Goal: Book appointment/travel/reservation

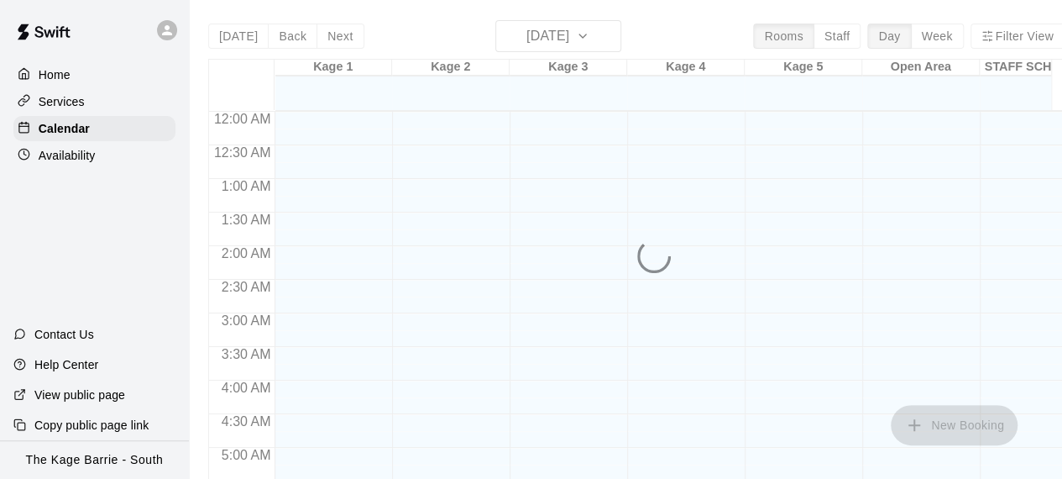
scroll to position [1162, 0]
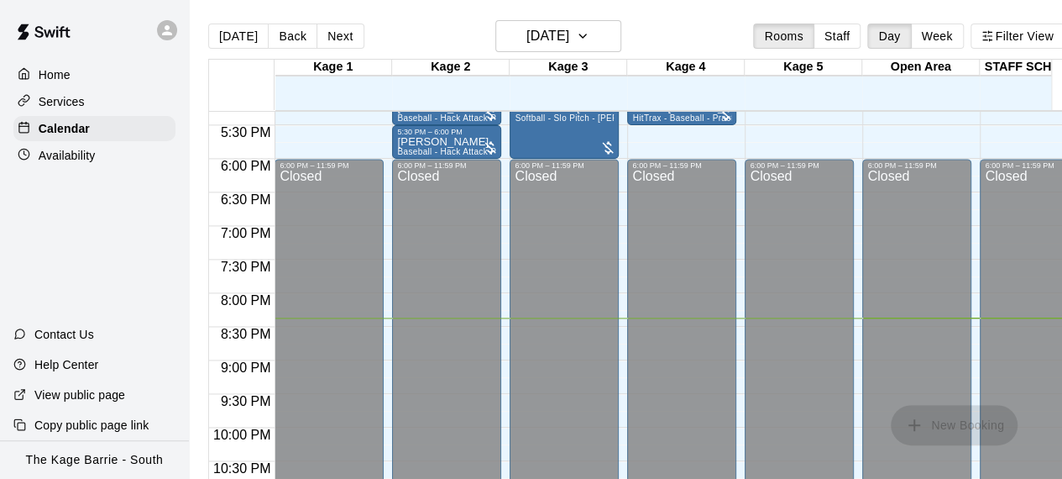
click at [458, 233] on div "Closed" at bounding box center [446, 364] width 99 height 389
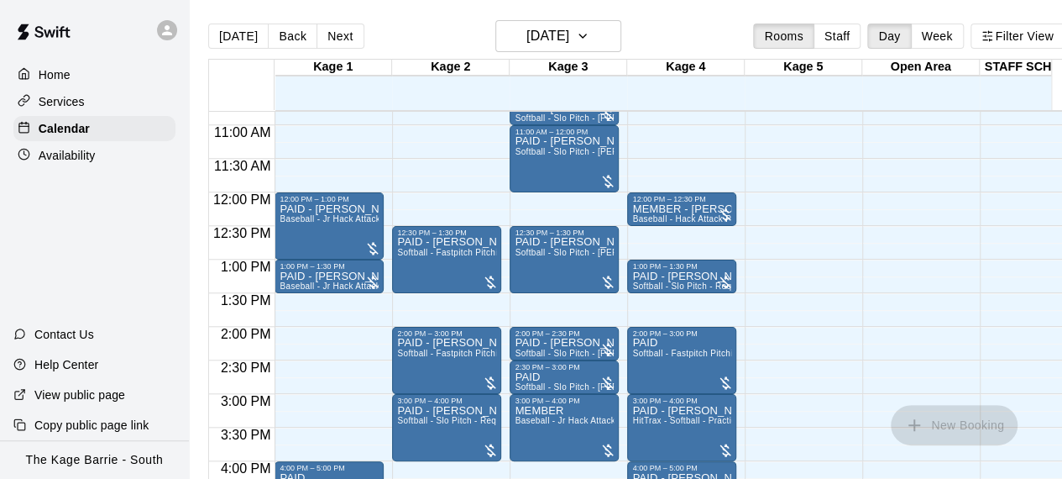
scroll to position [658, 0]
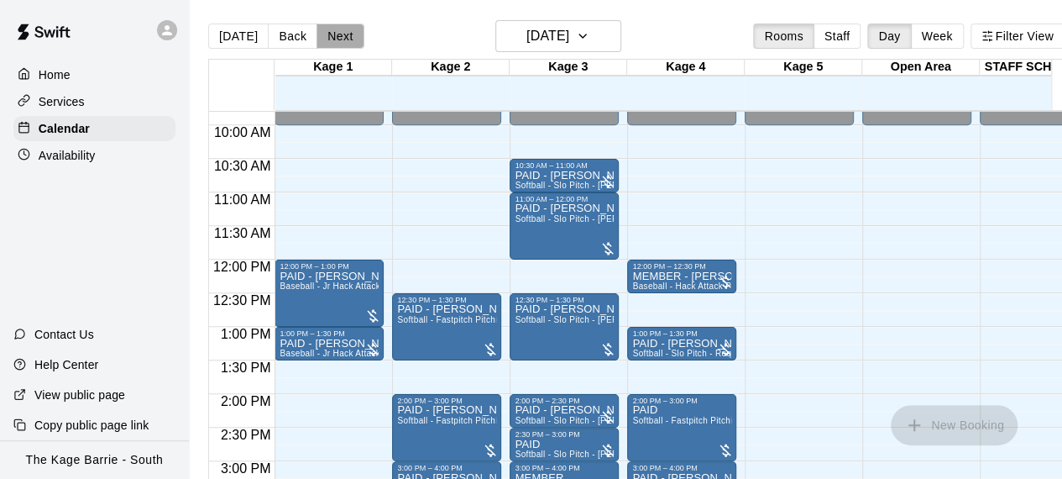
click at [338, 38] on button "Next" at bounding box center [340, 36] width 47 height 25
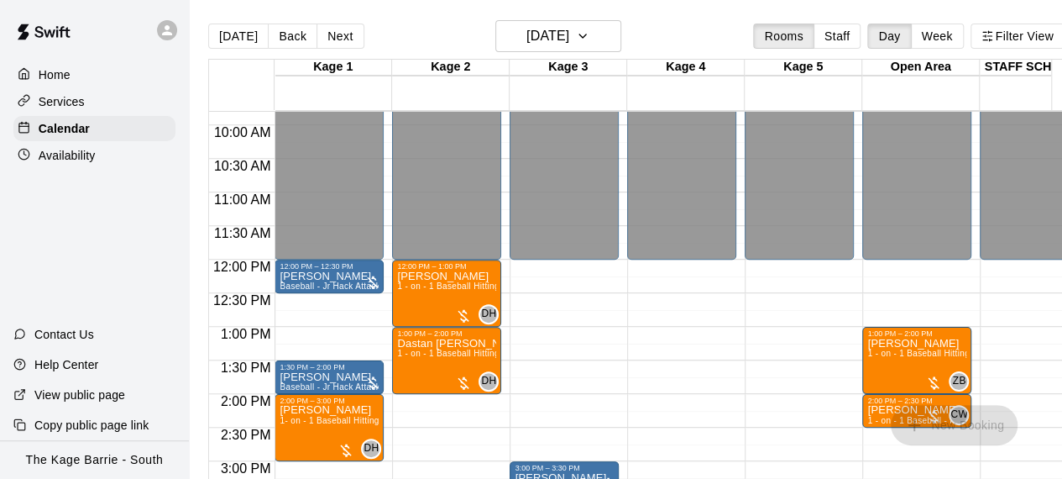
click at [580, 345] on div "12:00 AM – 12:00 PM Closed 3:00 PM – 3:30 PM [PERSON_NAME] Softball - Slo Pitch…" at bounding box center [564, 259] width 109 height 1612
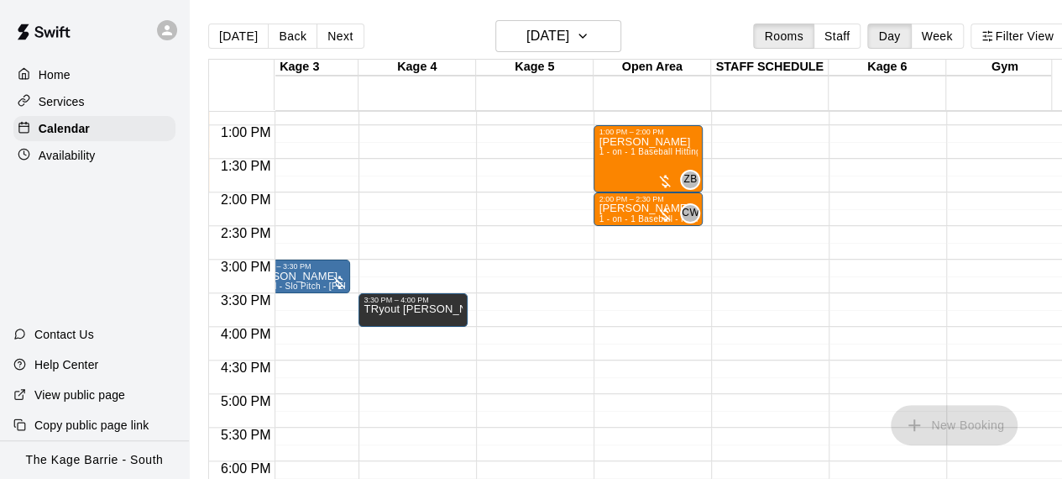
scroll to position [0, 302]
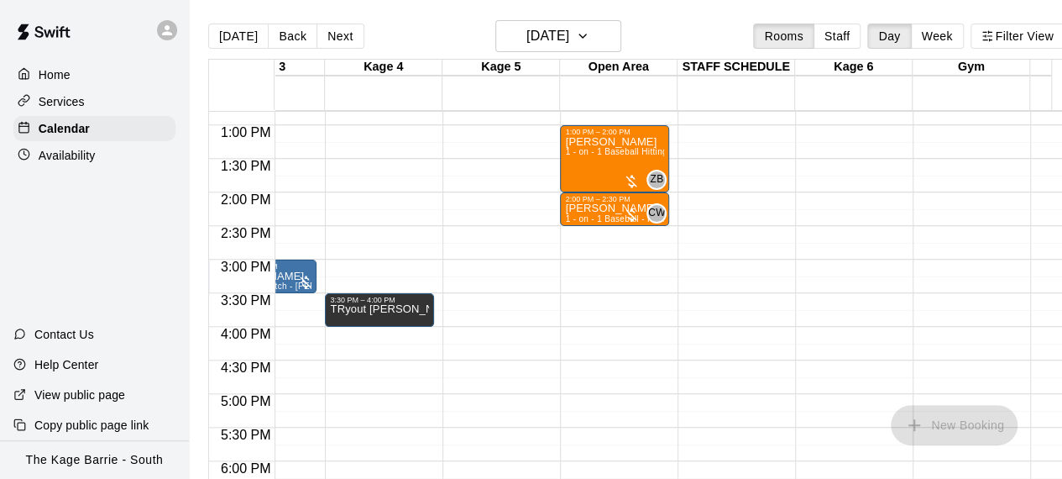
click at [499, 259] on div "12:00 AM – 12:00 PM Closed 9:00 PM – 11:59 PM Closed" at bounding box center [496, 58] width 109 height 1612
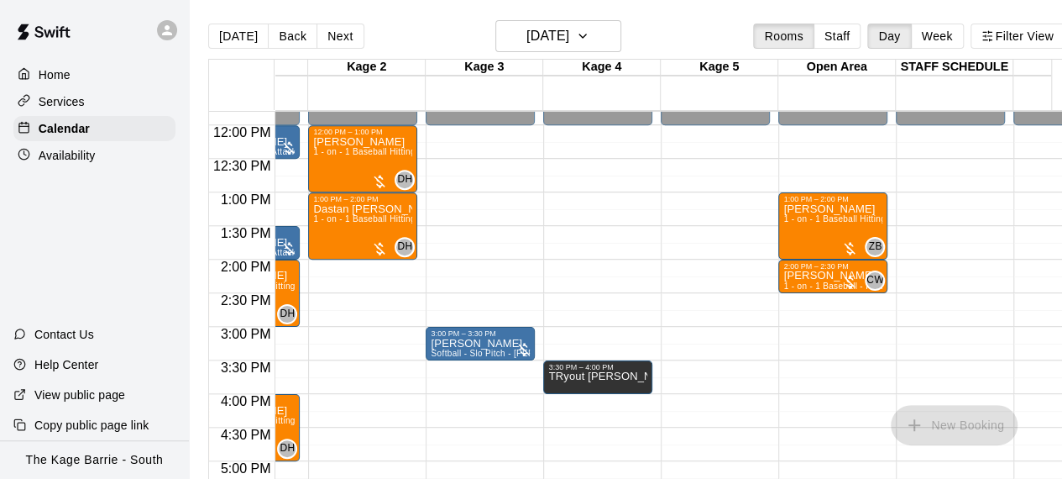
scroll to position [0, 0]
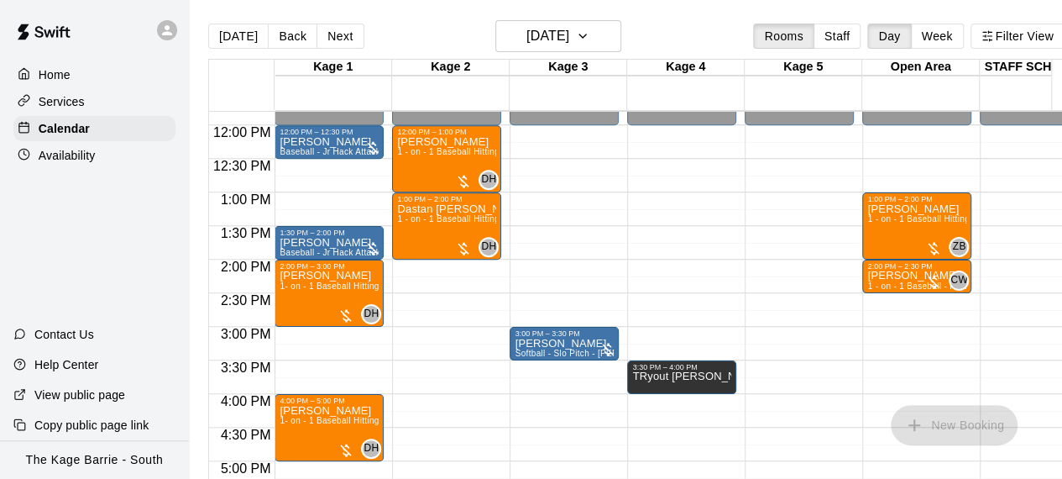
click at [448, 359] on div "12:00 AM – 12:00 PM Closed 12:00 PM – 1:00 PM [PERSON_NAME] 1 - on - 1 Baseball…" at bounding box center [446, 125] width 109 height 1612
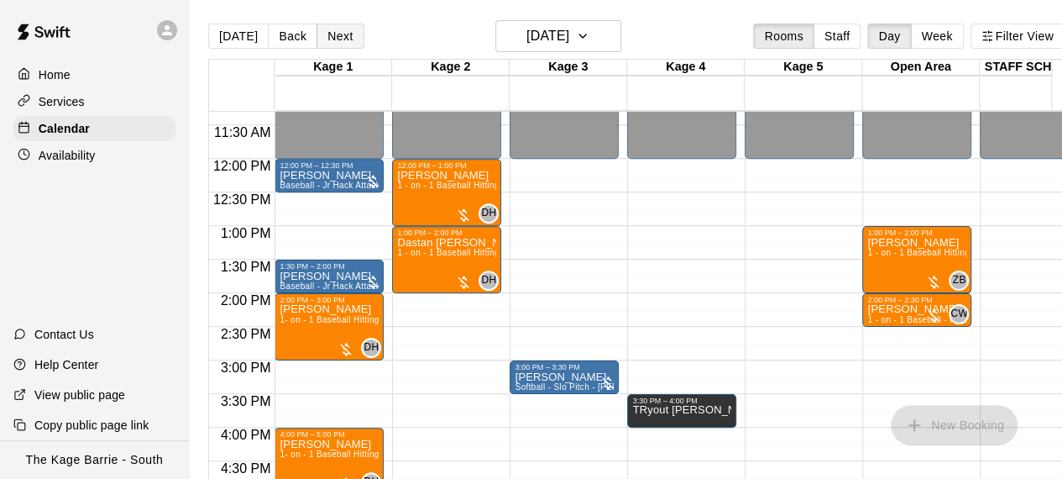
click at [344, 41] on button "Next" at bounding box center [340, 36] width 47 height 25
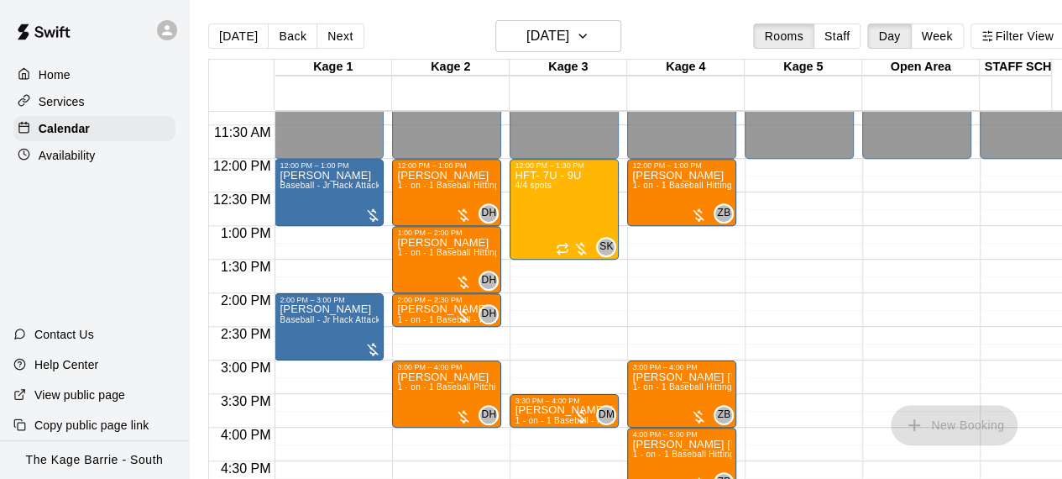
click at [591, 327] on div "12:00 AM – 12:00 PM Closed 12:00 PM – 1:30 PM HFT- 7U - 9U 4/4 spots SK 0 3:30 …" at bounding box center [564, 159] width 109 height 1612
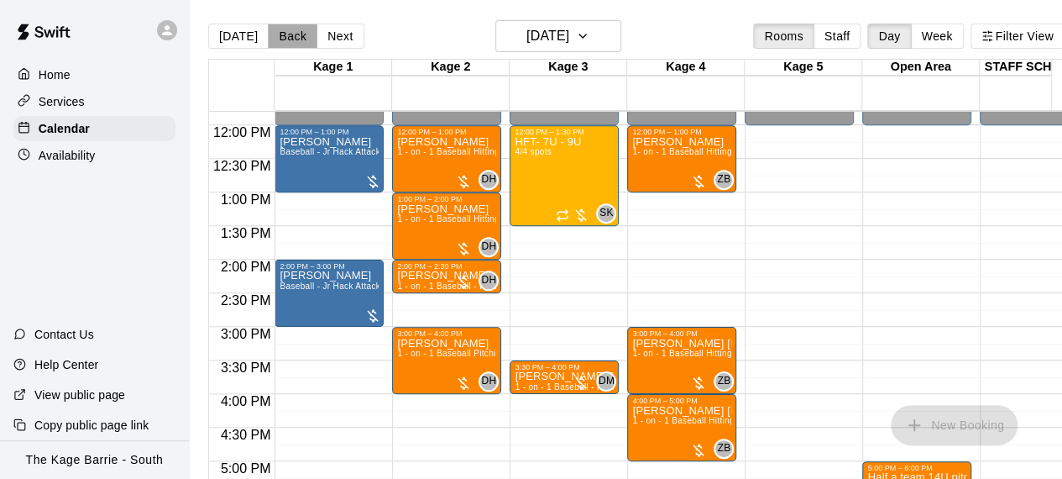
click at [280, 33] on button "Back" at bounding box center [293, 36] width 50 height 25
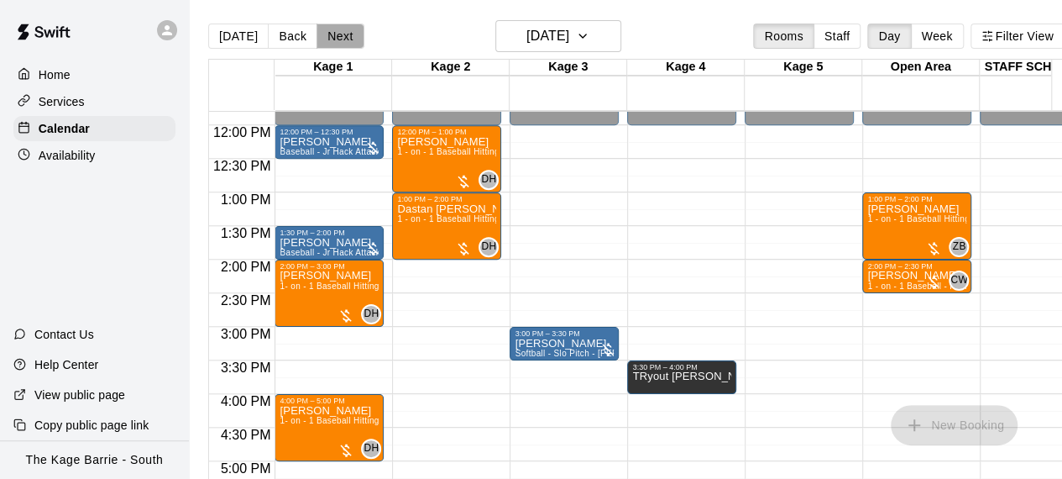
click at [332, 37] on button "Next" at bounding box center [340, 36] width 47 height 25
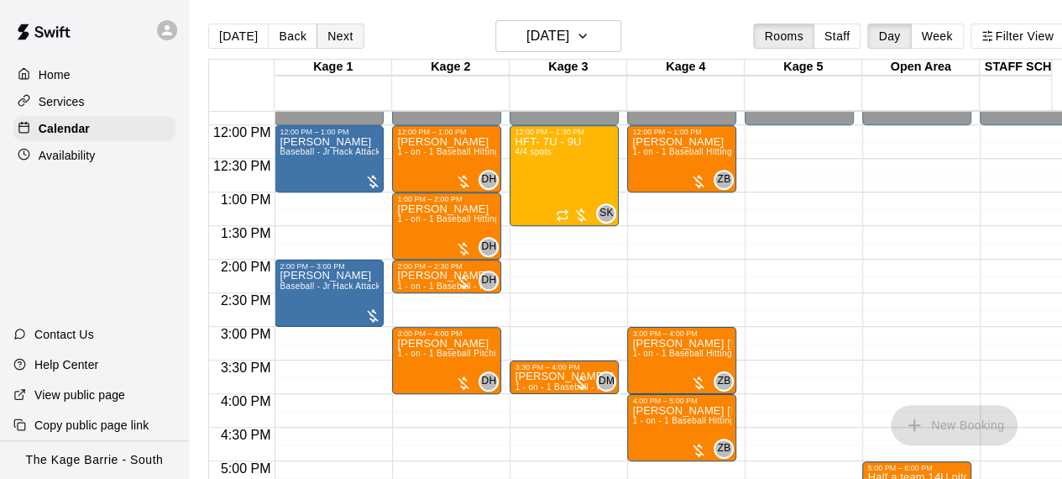
click at [332, 37] on button "Next" at bounding box center [340, 36] width 47 height 25
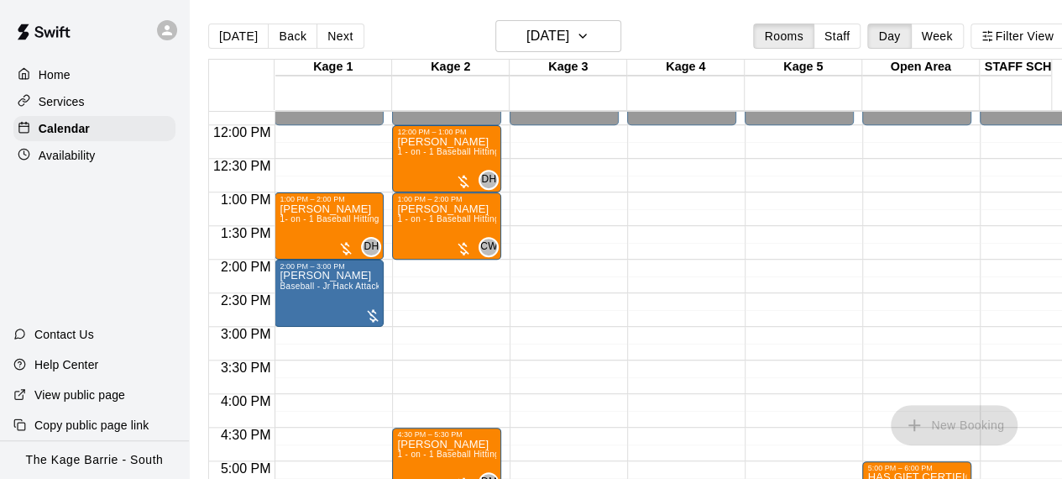
click at [456, 303] on div "12:00 AM – 12:00 PM Closed 12:00 PM – 1:00 PM [PERSON_NAME] 1 - on - 1 Baseball…" at bounding box center [446, 125] width 109 height 1612
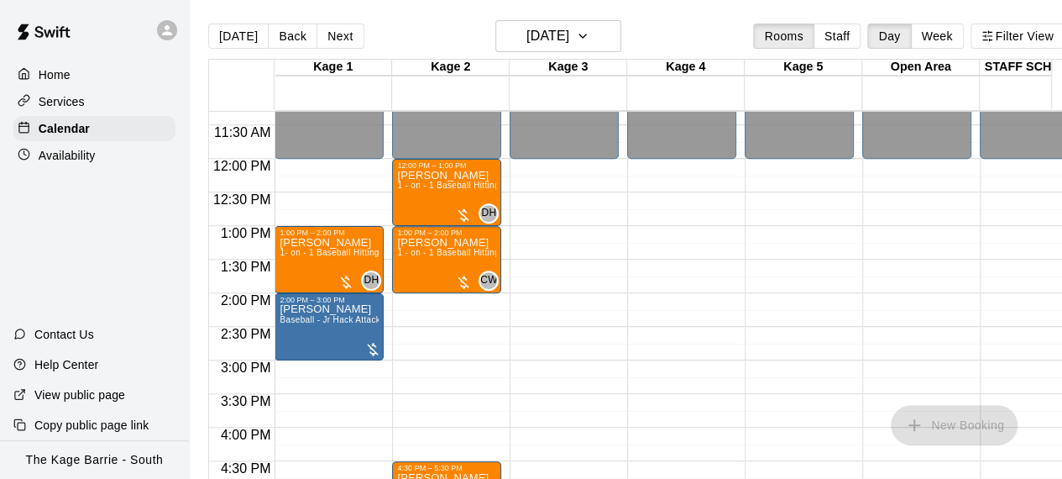
scroll to position [725, 0]
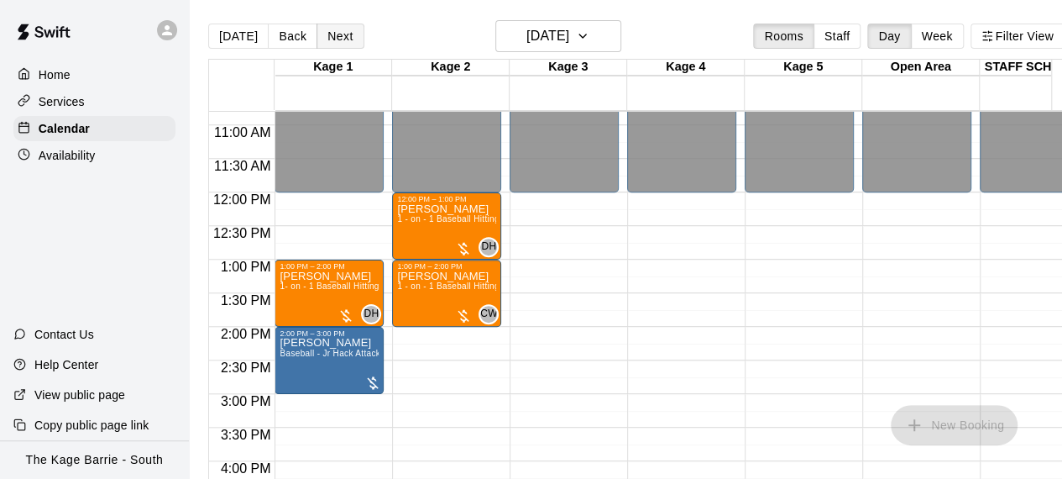
click at [341, 34] on button "Next" at bounding box center [340, 36] width 47 height 25
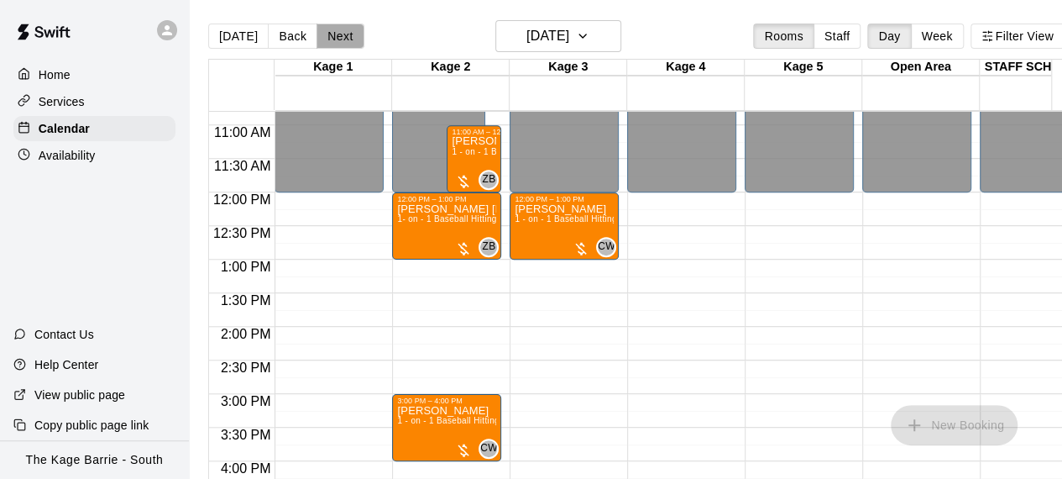
click at [341, 34] on button "Next" at bounding box center [340, 36] width 47 height 25
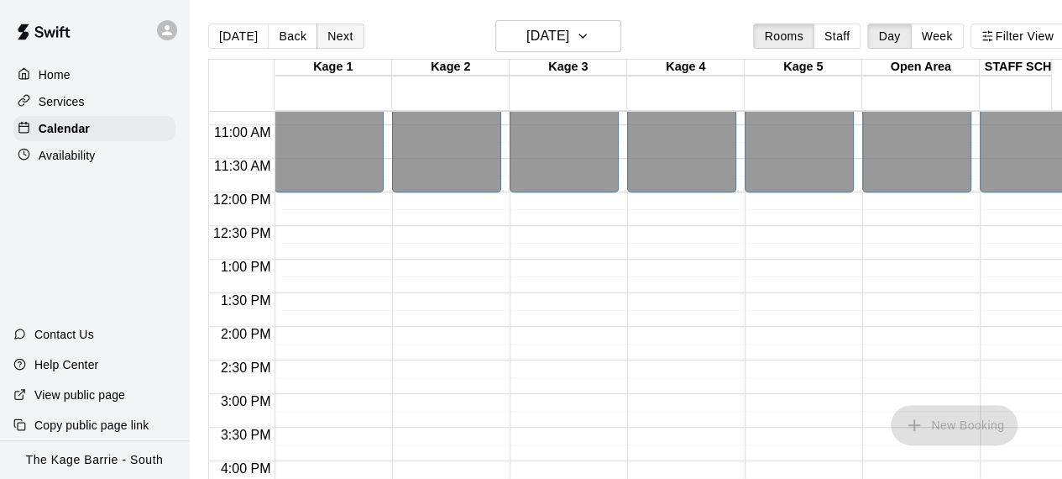
click at [341, 34] on button "Next" at bounding box center [340, 36] width 47 height 25
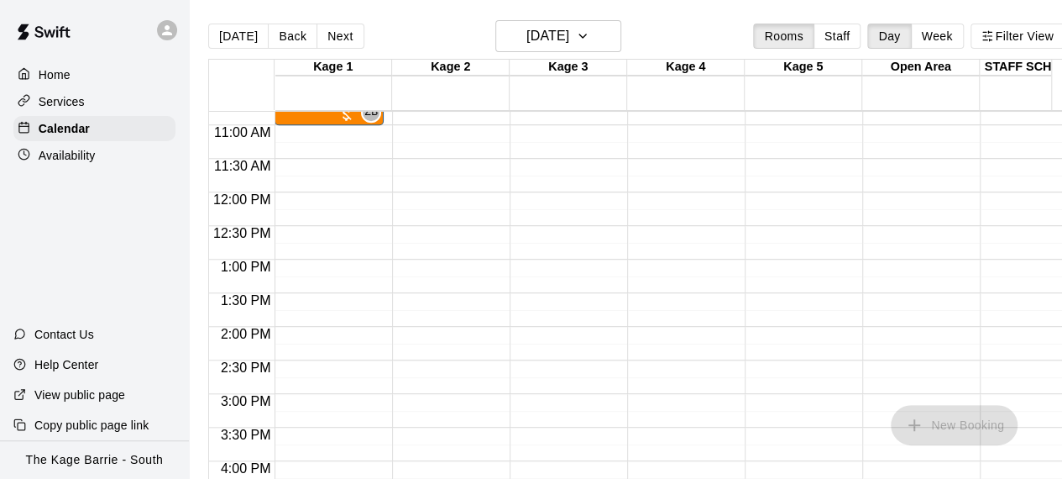
click at [442, 170] on div "12:00 AM – 10:00 AM Closed 6:00 PM – 11:59 PM Closed" at bounding box center [446, 192] width 109 height 1612
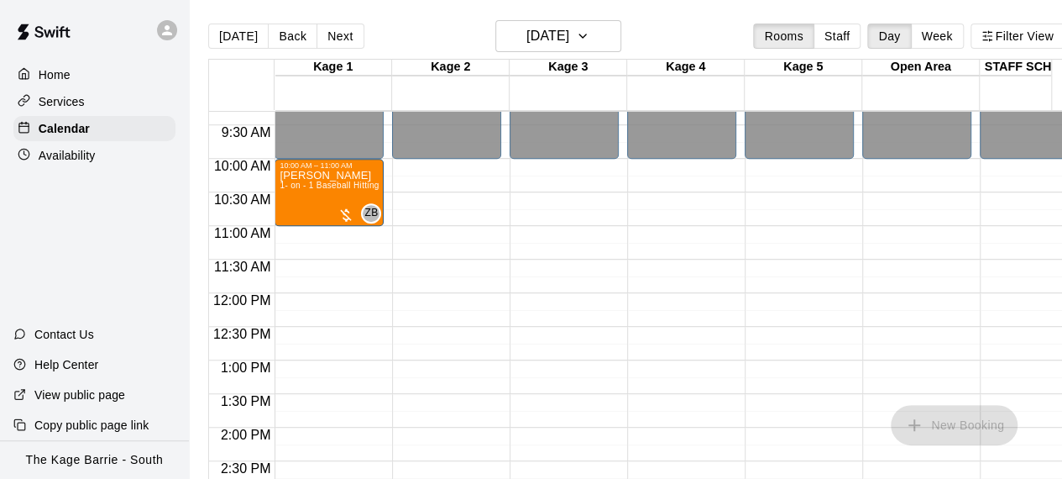
scroll to position [591, 0]
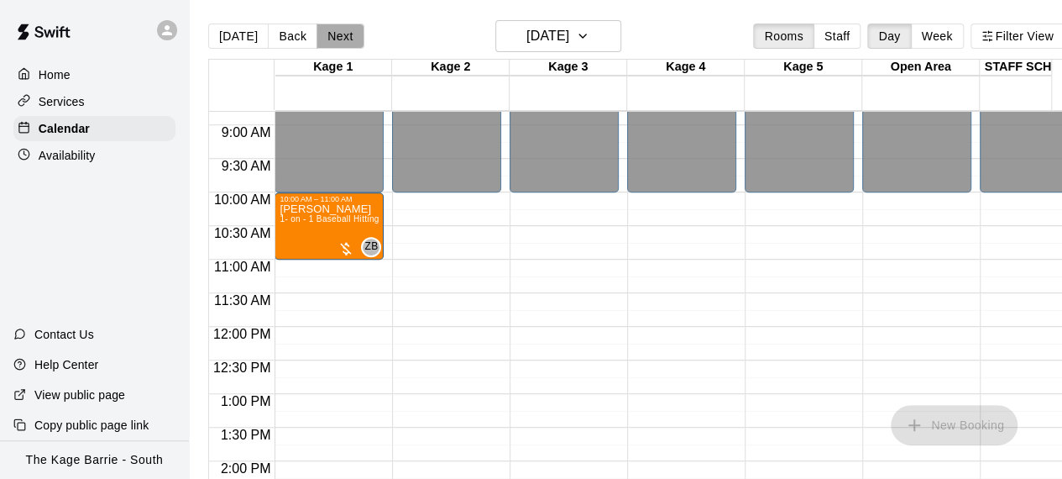
click at [336, 31] on button "Next" at bounding box center [340, 36] width 47 height 25
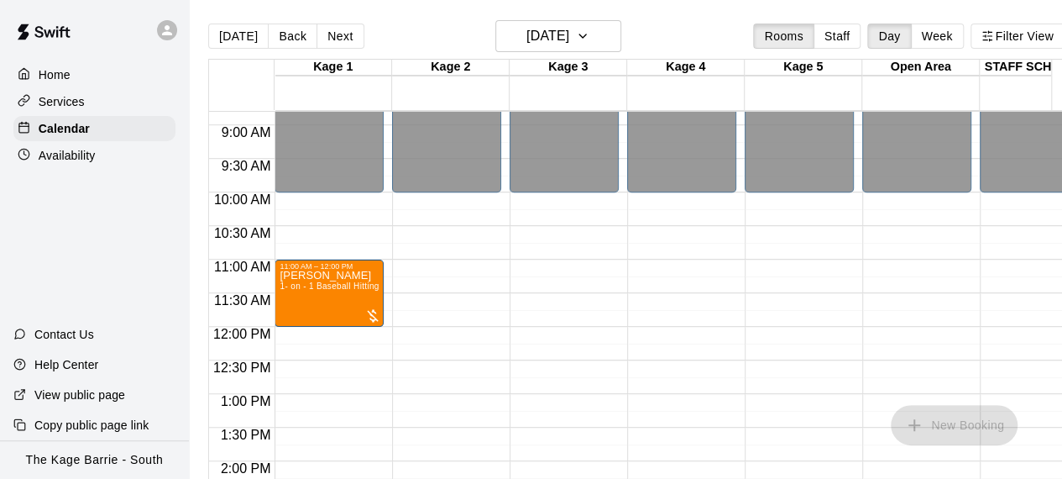
click at [438, 264] on div "12:00 AM – 10:00 AM Closed 6:00 PM – 11:59 PM Closed" at bounding box center [446, 327] width 109 height 1612
click at [277, 44] on button "Back" at bounding box center [293, 36] width 50 height 25
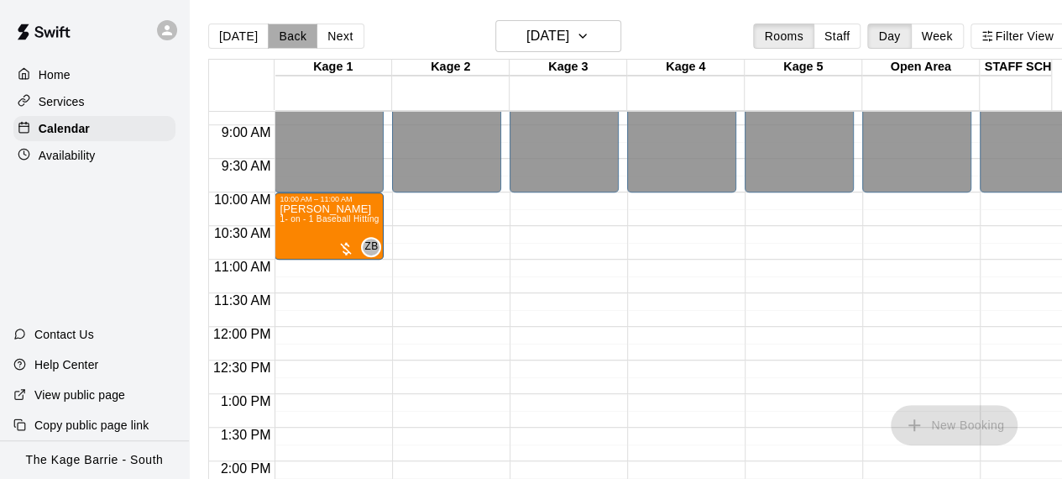
click at [277, 44] on button "Back" at bounding box center [293, 36] width 50 height 25
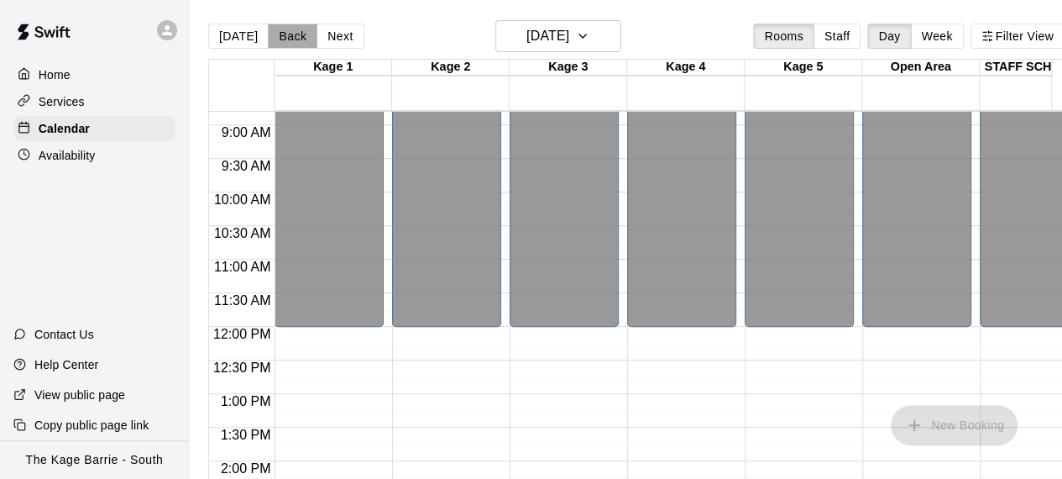
click at [277, 44] on button "Back" at bounding box center [293, 36] width 50 height 25
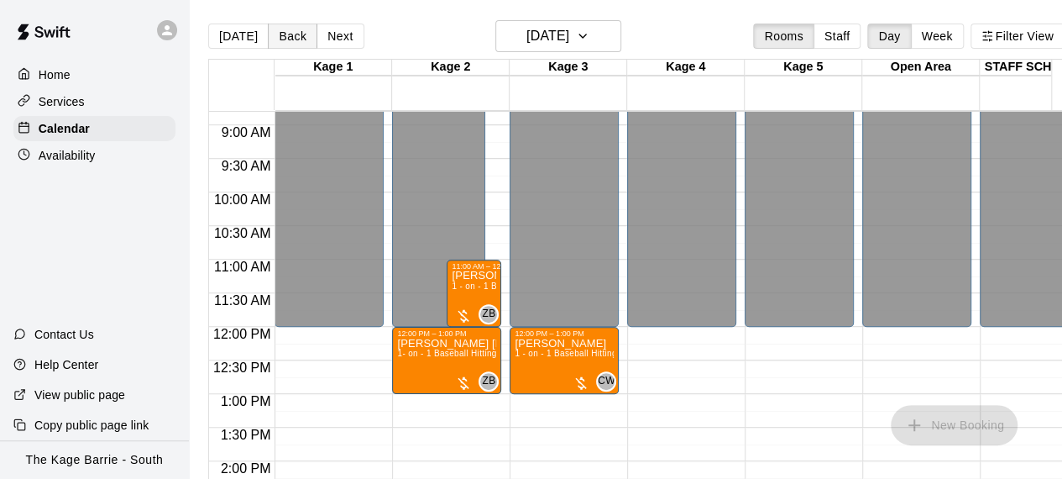
click at [283, 43] on button "Back" at bounding box center [293, 36] width 50 height 25
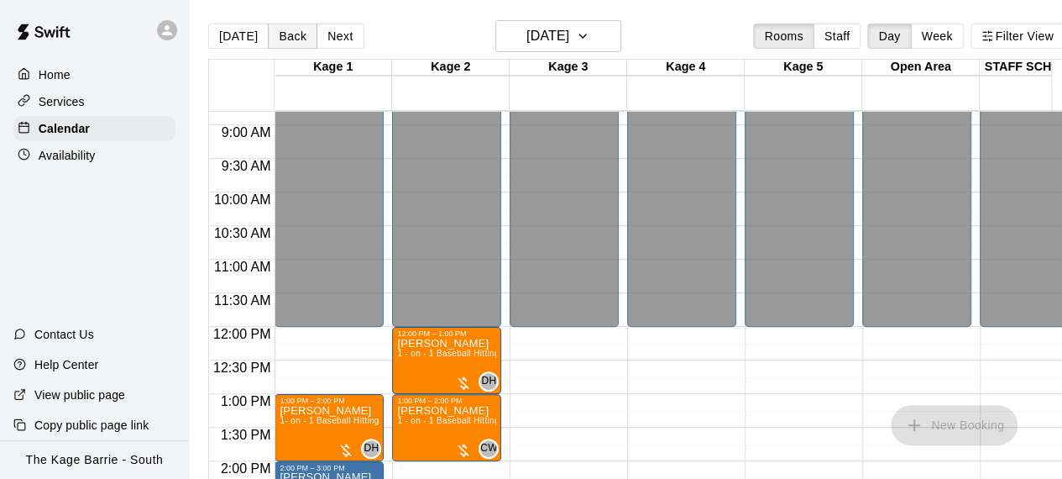
click at [283, 43] on button "Back" at bounding box center [293, 36] width 50 height 25
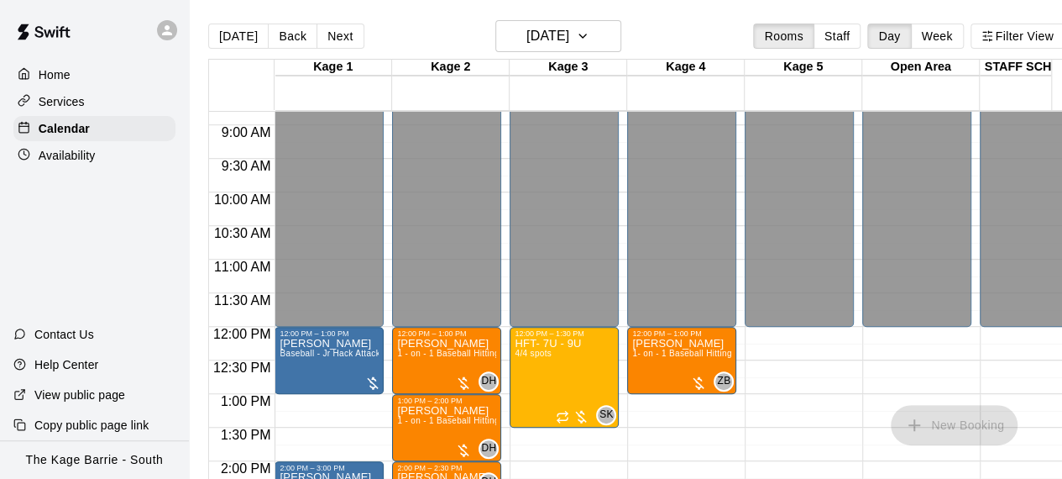
click at [660, 422] on div "12:00 AM – 12:00 PM Closed 12:00 PM – 1:00 PM [PERSON_NAME] 1- on - 1 Baseball …" at bounding box center [681, 327] width 109 height 1612
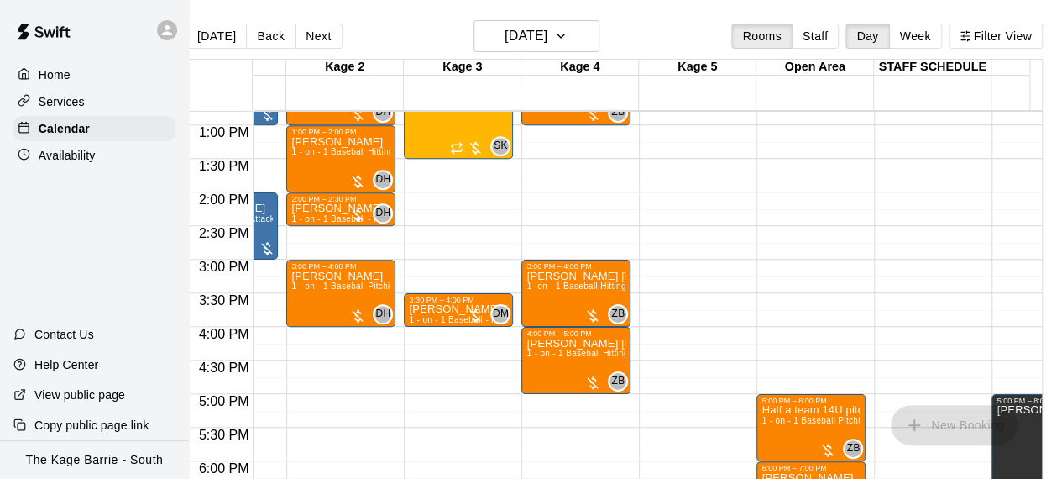
scroll to position [0, 0]
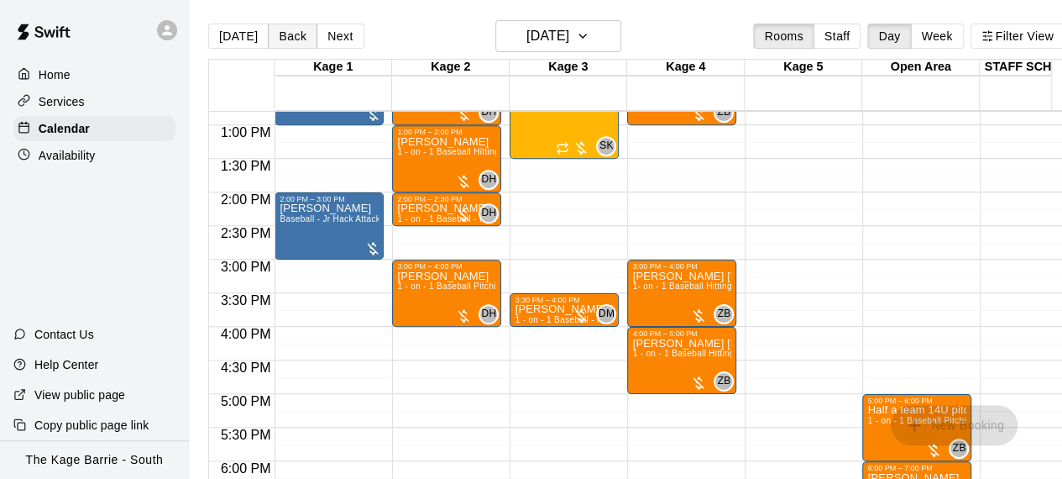
click at [278, 31] on button "Back" at bounding box center [293, 36] width 50 height 25
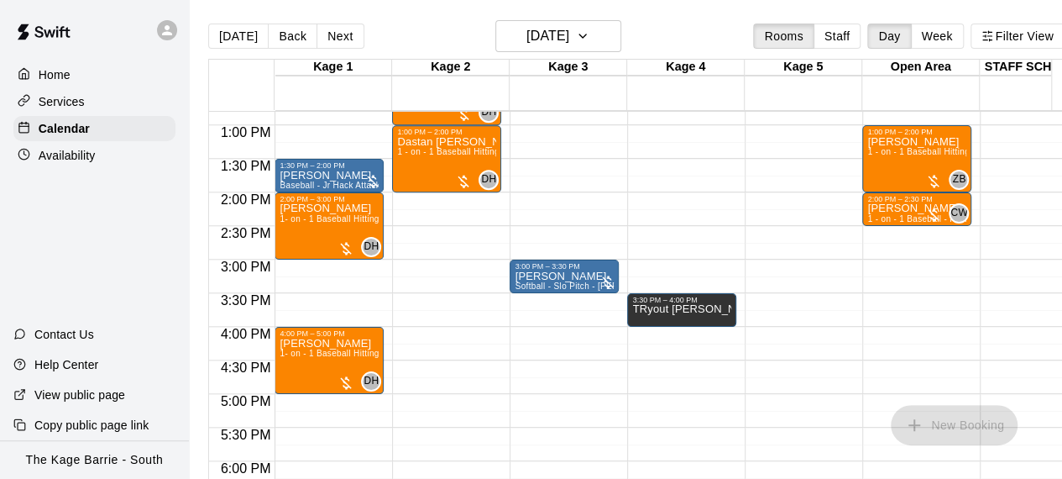
click at [490, 382] on div "12:00 AM – 12:00 PM Closed 12:00 PM – 1:00 PM [PERSON_NAME] 1 - on - 1 Baseball…" at bounding box center [446, 58] width 109 height 1612
click at [589, 34] on icon "button" at bounding box center [582, 36] width 13 height 20
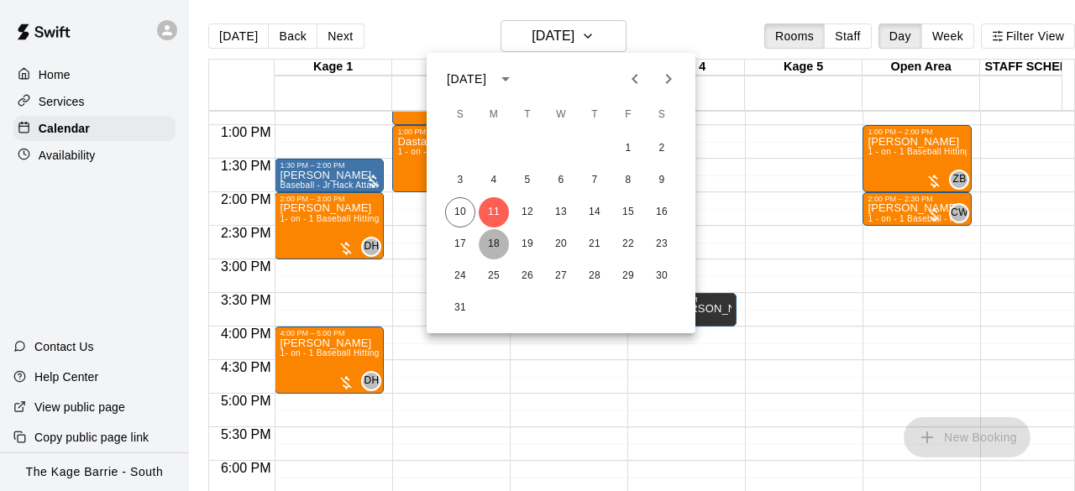
click at [493, 246] on button "18" at bounding box center [494, 244] width 30 height 30
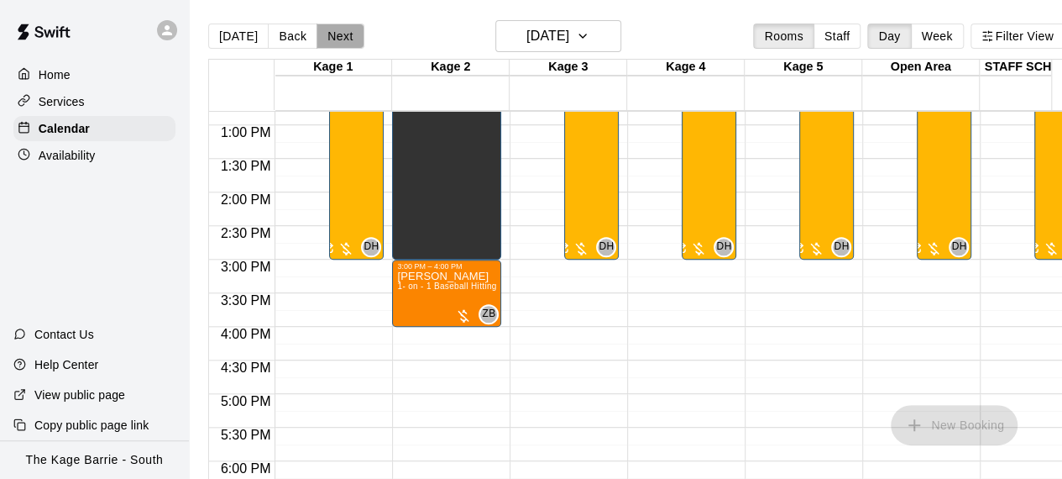
click at [334, 29] on button "Next" at bounding box center [340, 36] width 47 height 25
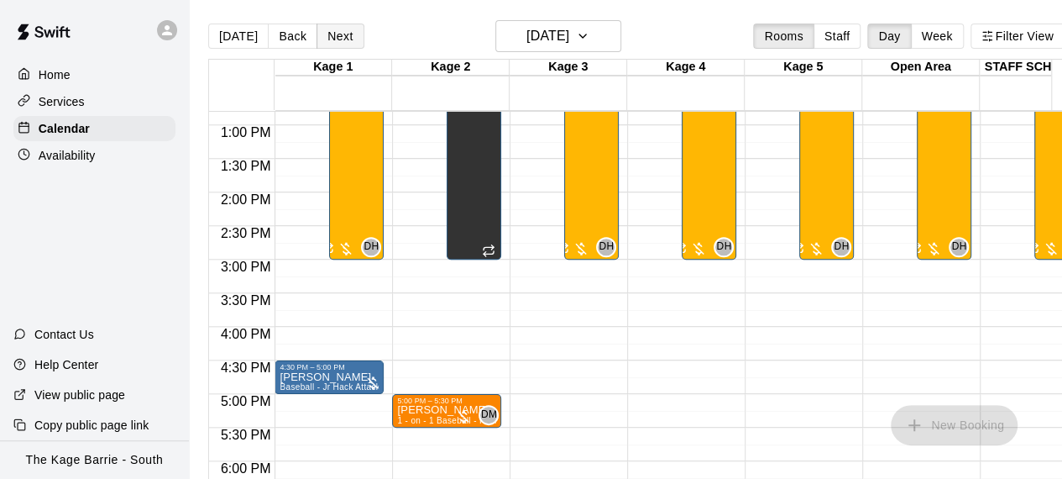
click at [334, 29] on button "Next" at bounding box center [340, 36] width 47 height 25
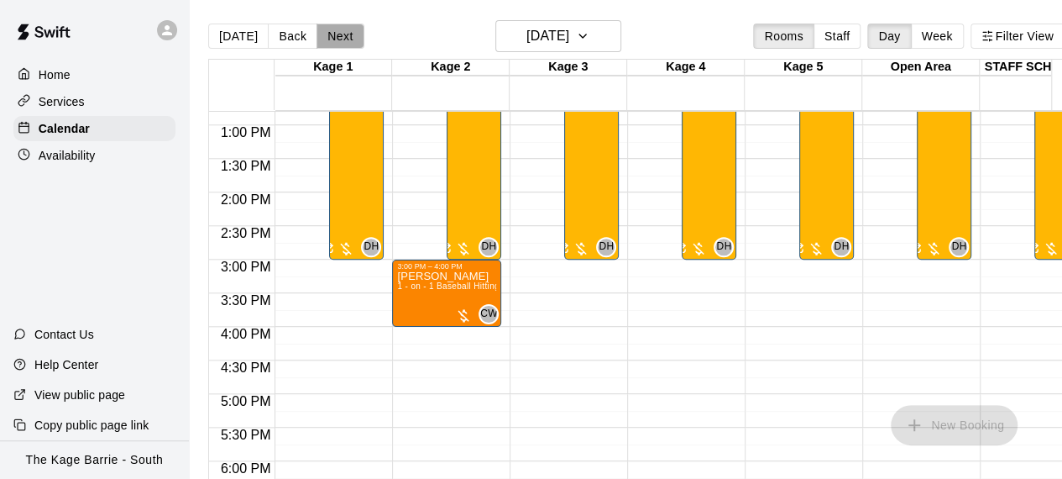
click at [334, 29] on button "Next" at bounding box center [340, 36] width 47 height 25
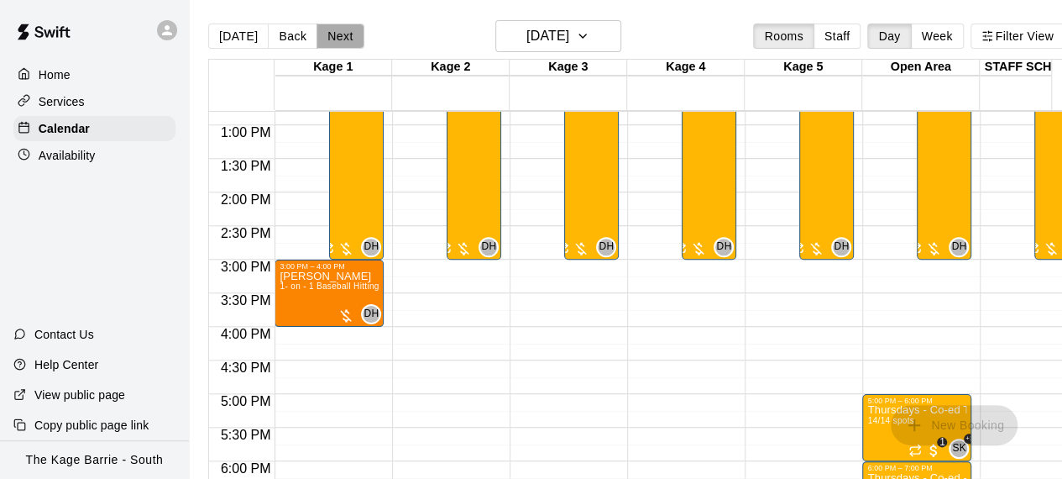
click at [334, 29] on button "Next" at bounding box center [340, 36] width 47 height 25
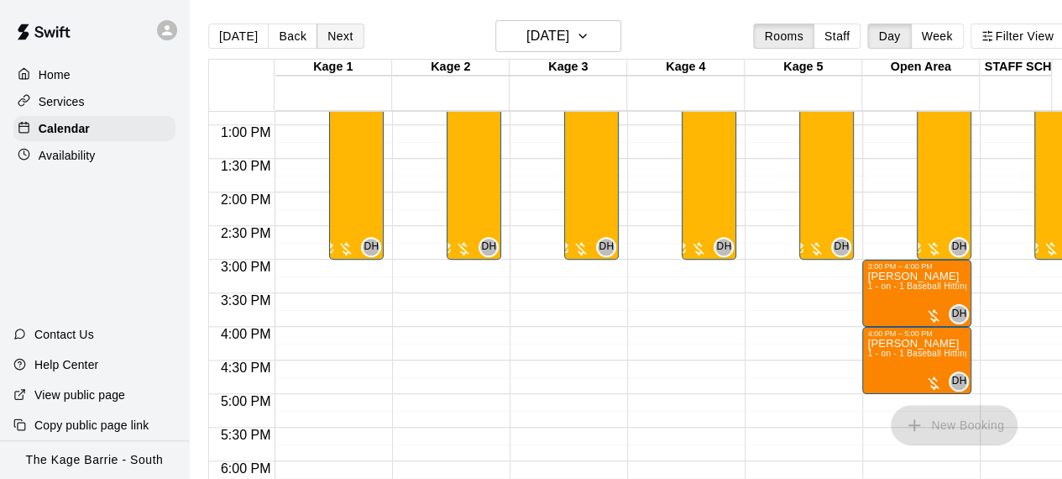
click at [334, 29] on button "Next" at bounding box center [340, 36] width 47 height 25
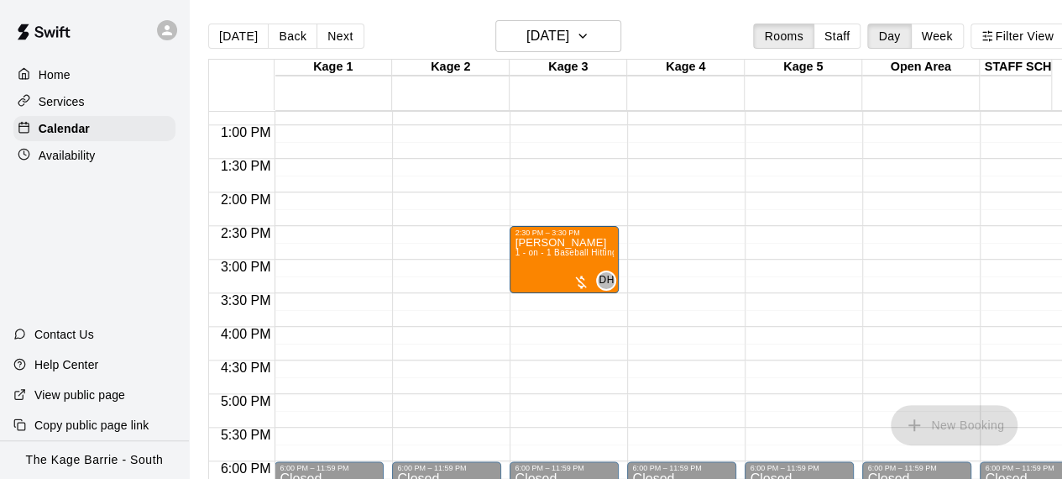
click at [395, 184] on div "12:00 AM – 10:00 AM Closed 10:00 AM – 10:30 AM [PERSON_NAME] 1 - on - 1 Basebal…" at bounding box center [446, 58] width 109 height 1612
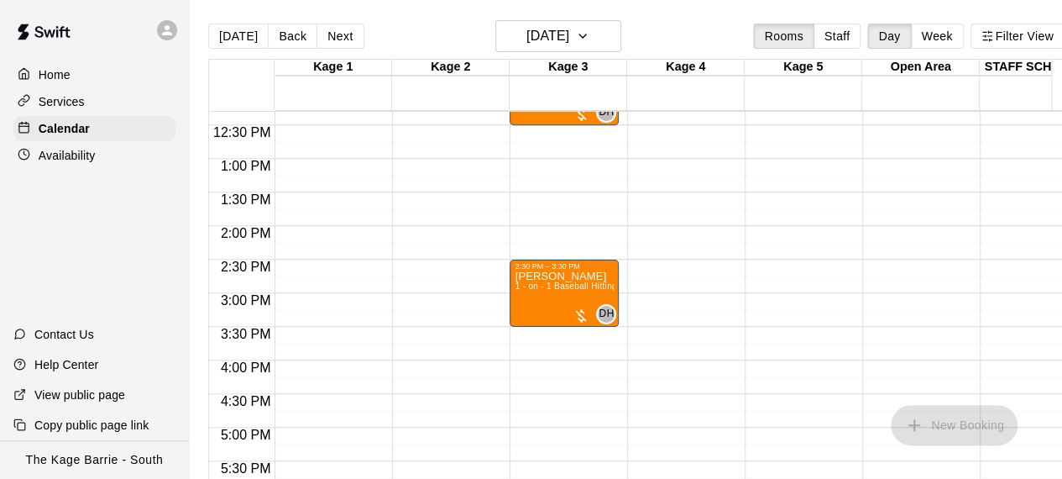
scroll to position [658, 0]
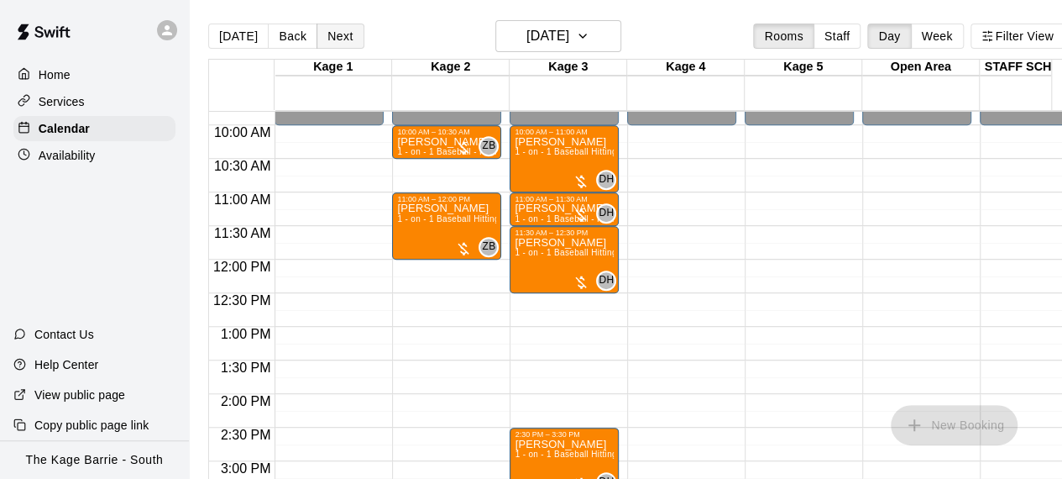
click at [341, 36] on button "Next" at bounding box center [340, 36] width 47 height 25
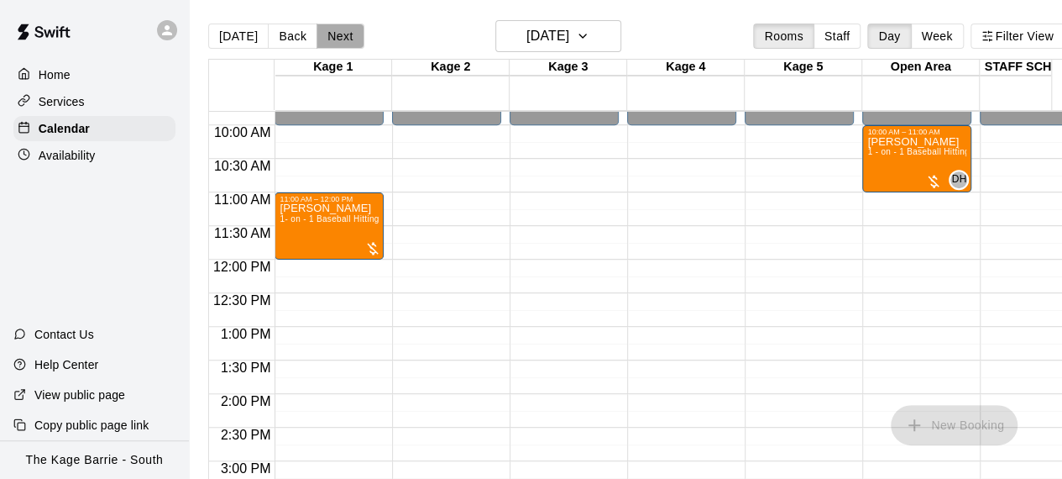
click at [339, 34] on button "Next" at bounding box center [340, 36] width 47 height 25
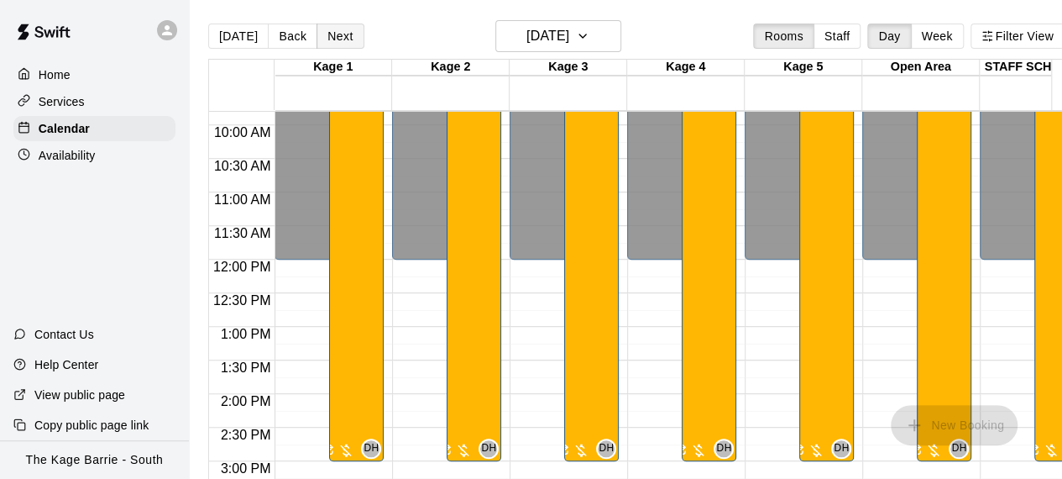
click at [339, 34] on button "Next" at bounding box center [340, 36] width 47 height 25
click at [430, 333] on div "12:00 AM – 12:00 PM Closed 9:00 PM – 11:59 PM Closed 9:00 AM – 3:00 PM Baseball…" at bounding box center [446, 259] width 109 height 1612
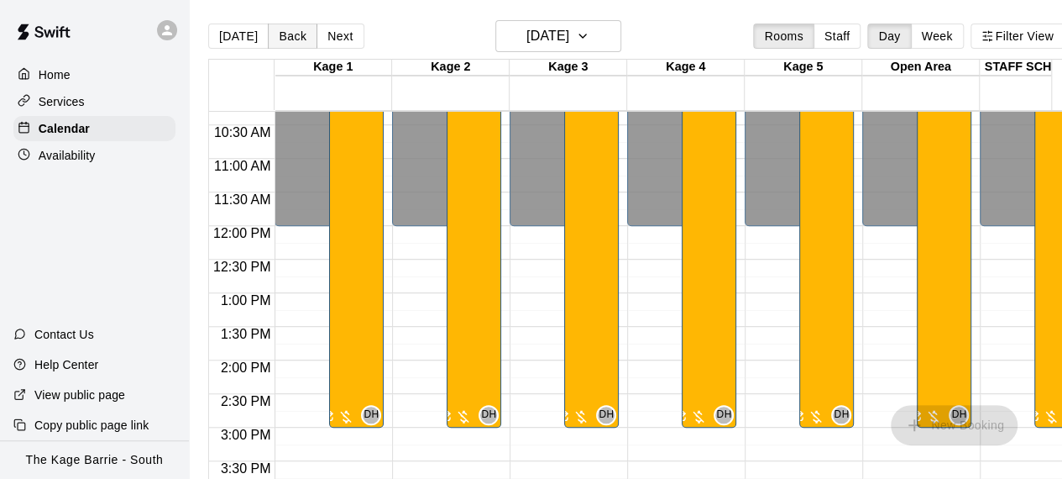
click at [293, 38] on button "Back" at bounding box center [293, 36] width 50 height 25
